Goal: Subscribe to service/newsletter

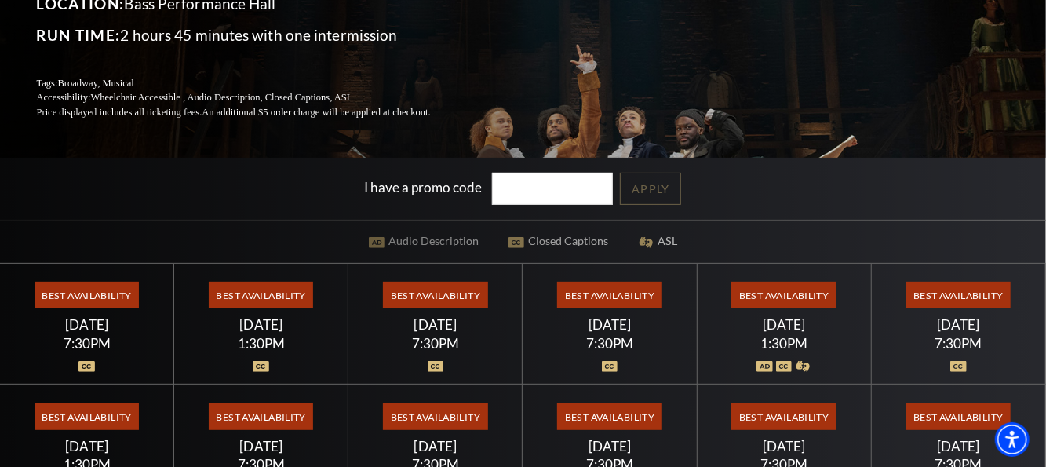
scroll to position [208, 0]
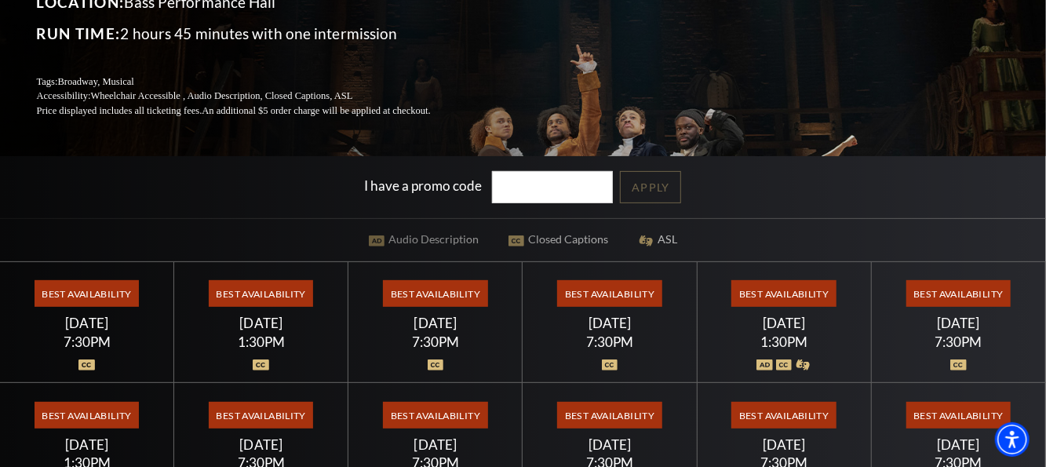
click at [960, 293] on span "Best Availability" at bounding box center [959, 293] width 104 height 27
click at [942, 293] on span "Best Availability" at bounding box center [959, 293] width 104 height 27
click at [783, 293] on span "Best Availability" at bounding box center [784, 293] width 104 height 27
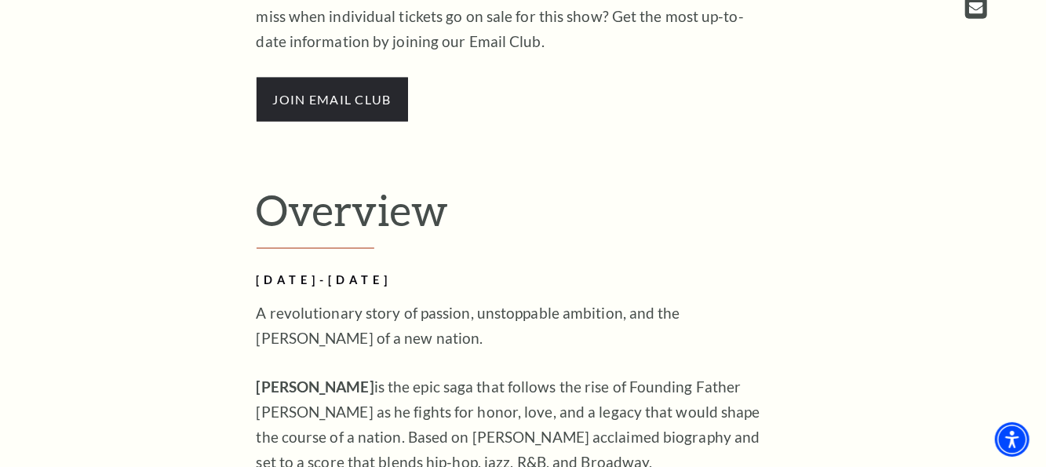
scroll to position [1089, 0]
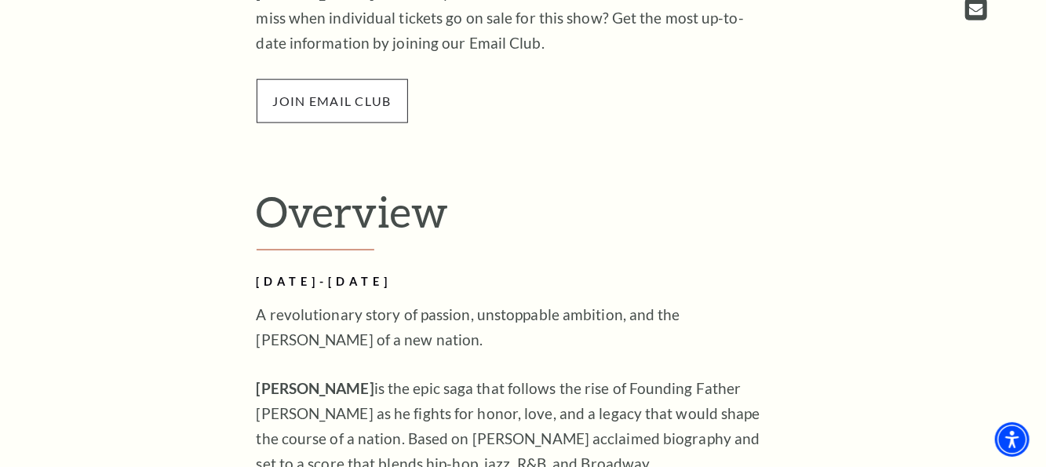
click at [325, 93] on span "join email club" at bounding box center [332, 101] width 151 height 44
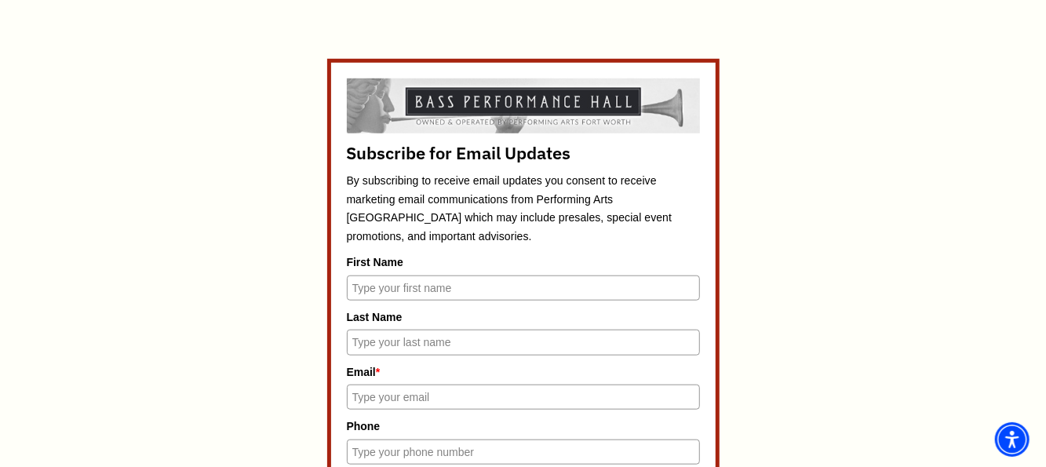
scroll to position [644, 0]
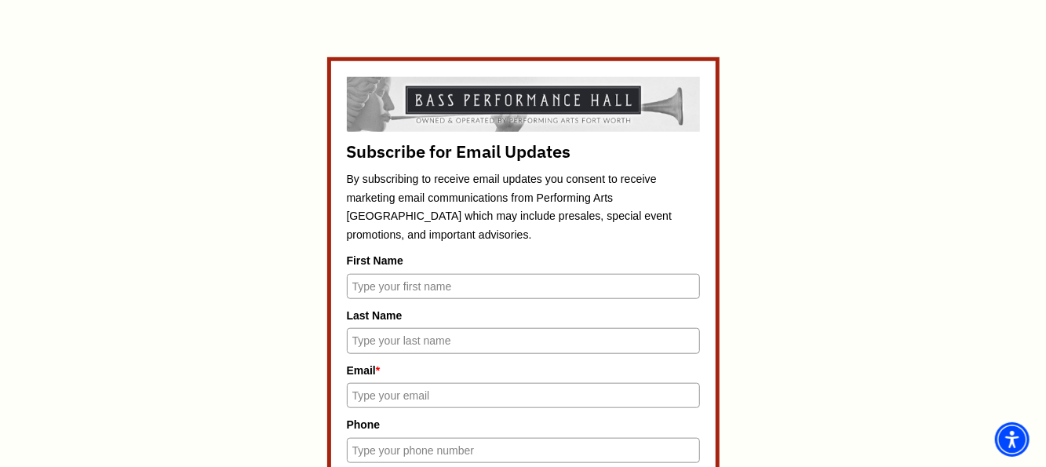
click at [380, 288] on input "First Name" at bounding box center [523, 286] width 353 height 25
type input "[PERSON_NAME]"
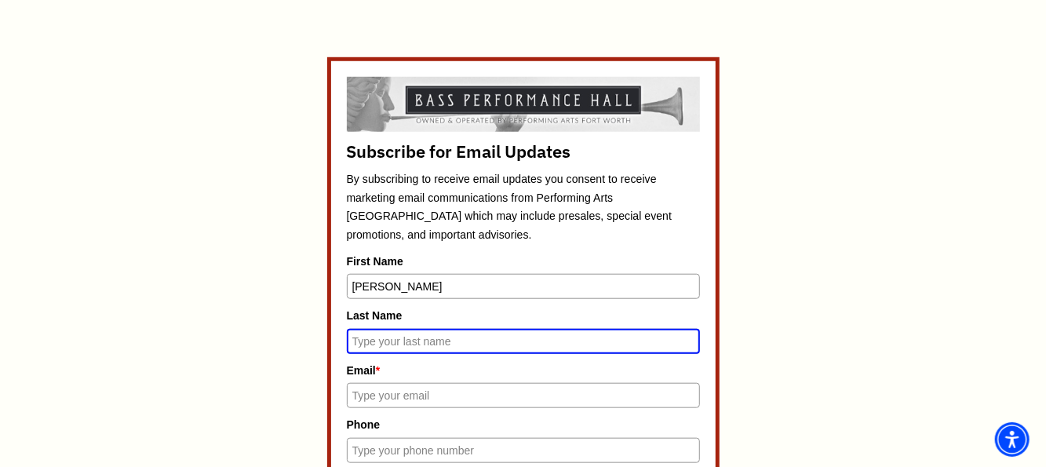
type input "d"
type input "[PERSON_NAME]"
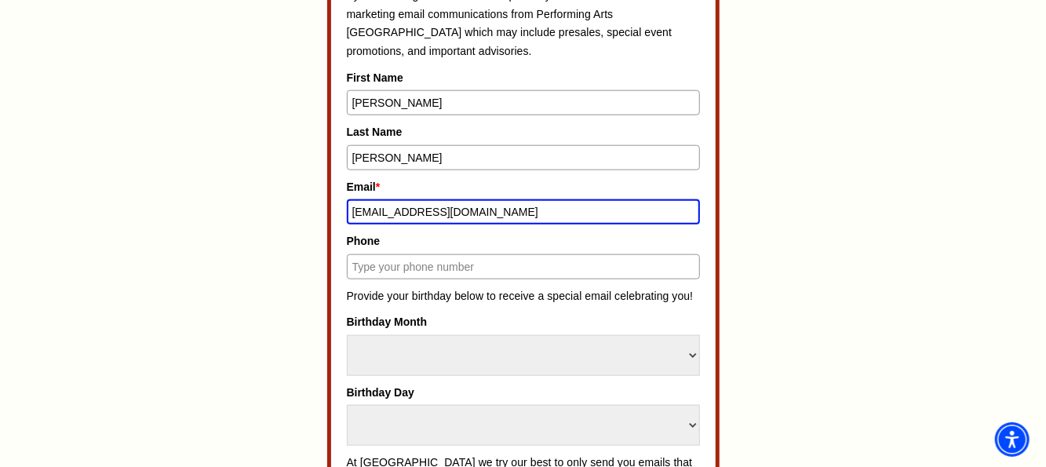
scroll to position [827, 0]
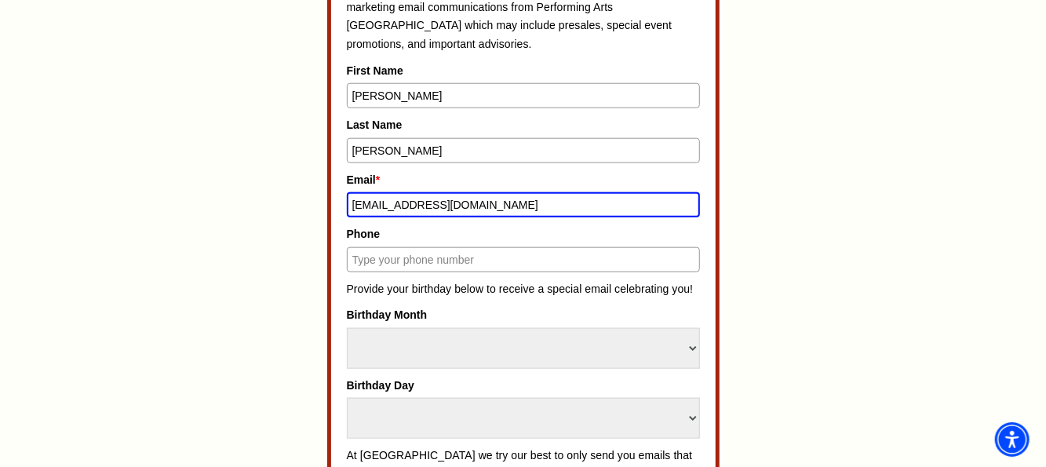
type input "[EMAIL_ADDRESS][DOMAIN_NAME]"
click at [368, 255] on input "Phone" at bounding box center [523, 259] width 353 height 25
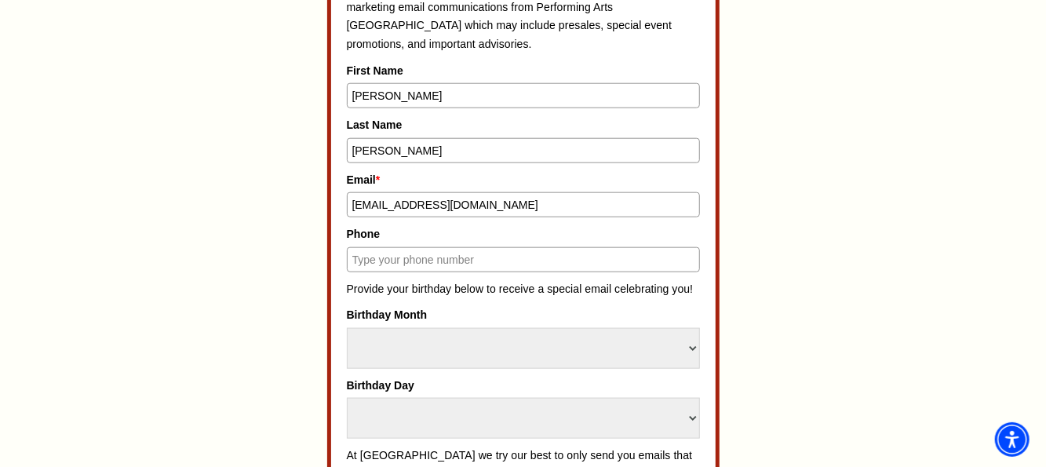
click at [394, 256] on input "Phone" at bounding box center [523, 259] width 353 height 25
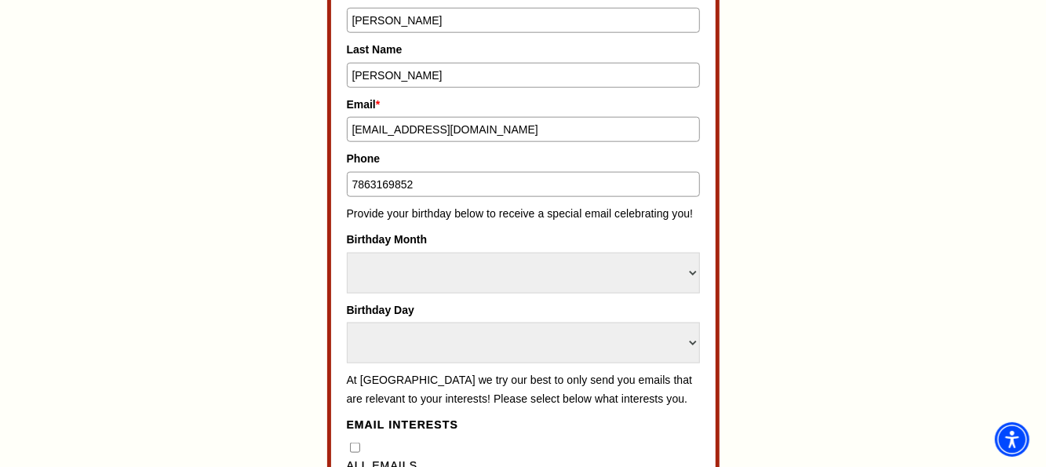
scroll to position [904, 0]
type input "7863169852"
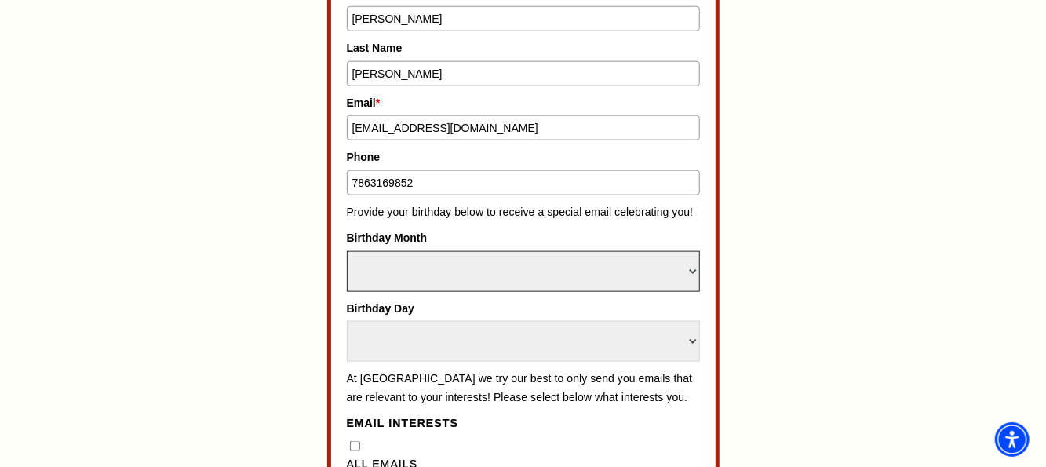
click at [387, 270] on select "Select Month January February March April May June July August September Octobe…" at bounding box center [523, 271] width 353 height 41
select select "April"
click at [347, 251] on select "Select Month January February March April May June July August September Octobe…" at bounding box center [523, 271] width 353 height 41
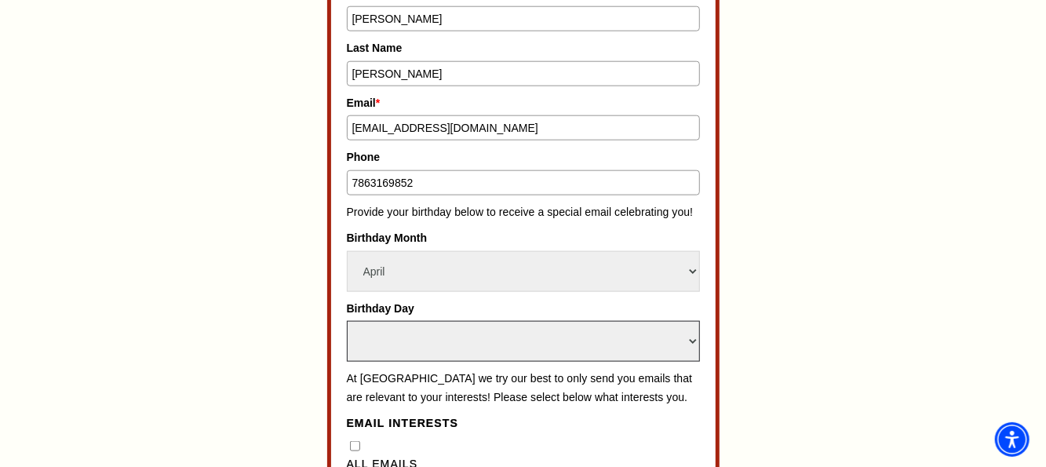
click at [421, 338] on select "Select Day 1 2 3 4 5 6 7 8 9 10 11 12 13 14 15 16 17 18 19 20 21 22 23 24" at bounding box center [523, 341] width 353 height 41
select select "29"
click at [347, 321] on select "Select Day 1 2 3 4 5 6 7 8 9 10 11 12 13 14 15 16 17 18 19 20 21 22 23 24" at bounding box center [523, 341] width 353 height 41
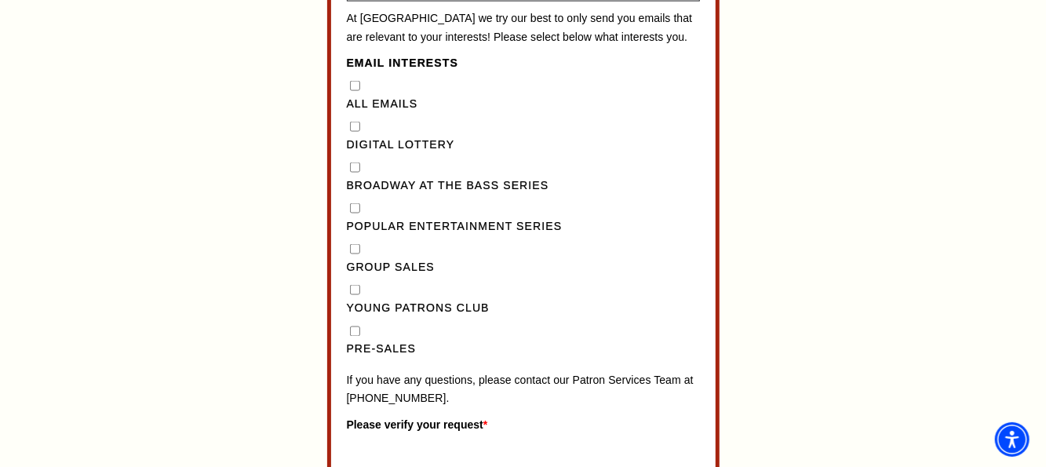
scroll to position [1270, 0]
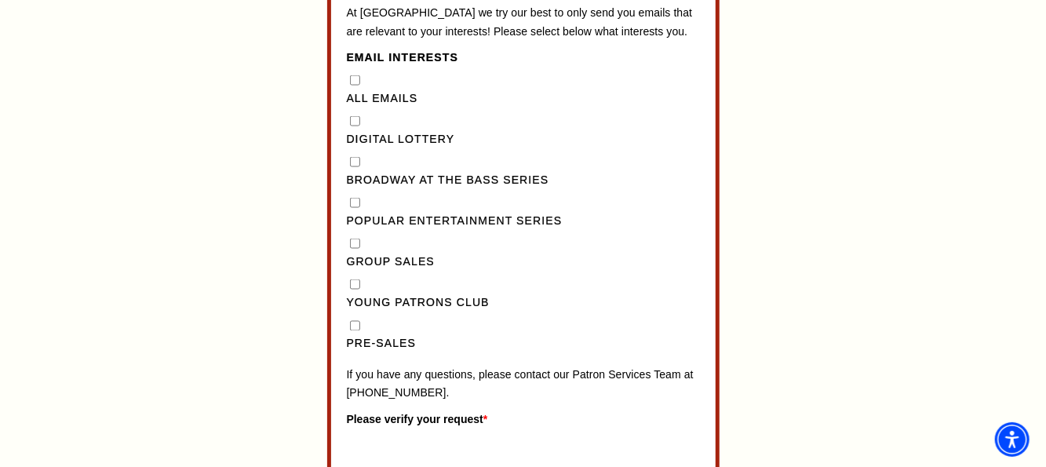
click at [353, 126] on Lottery"] "Digital Lottery" at bounding box center [355, 121] width 10 height 10
checkbox Lottery"] "true"
click at [355, 167] on Series"] "Broadway at the Bass Series" at bounding box center [355, 162] width 10 height 10
checkbox Series"] "true"
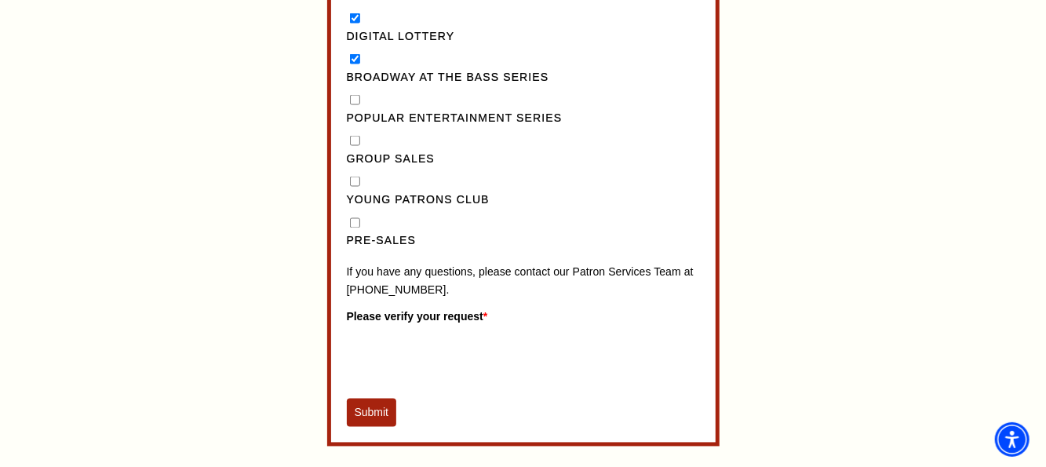
scroll to position [1374, 0]
click at [354, 228] on input "Pre-Sales" at bounding box center [355, 222] width 10 height 10
checkbox input "true"
click at [370, 422] on button "Submit" at bounding box center [372, 412] width 50 height 28
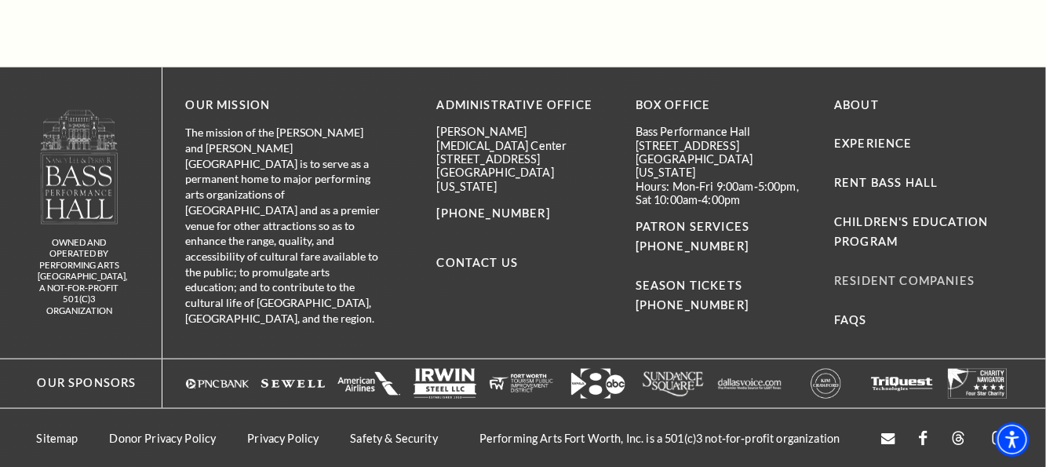
click at [881, 278] on link "Resident Companies" at bounding box center [904, 280] width 140 height 13
